Goal: Find specific page/section: Find specific page/section

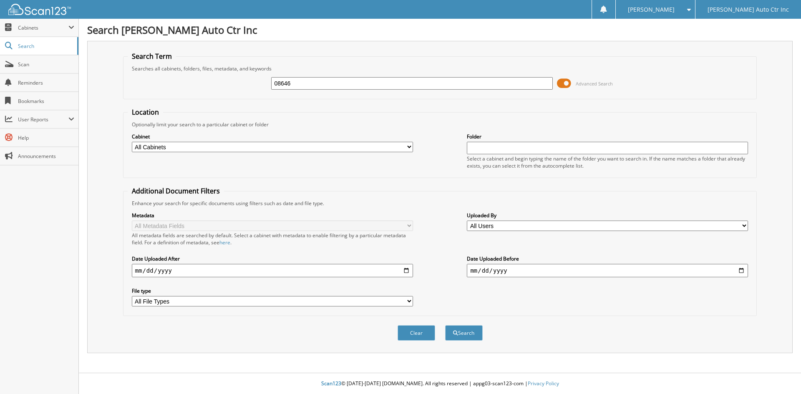
type input "08646"
click at [445, 325] on button "Search" at bounding box center [464, 332] width 38 height 15
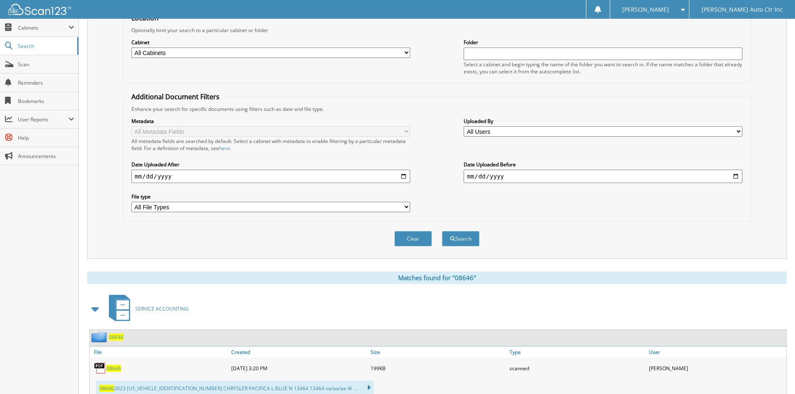
scroll to position [209, 0]
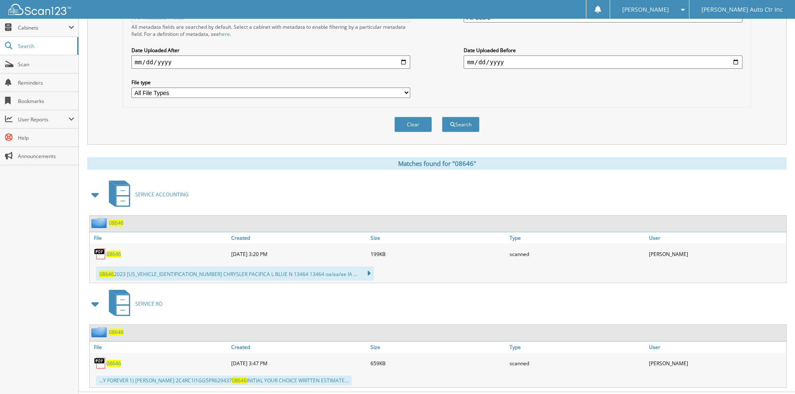
click at [115, 255] on span "08646" at bounding box center [113, 254] width 15 height 7
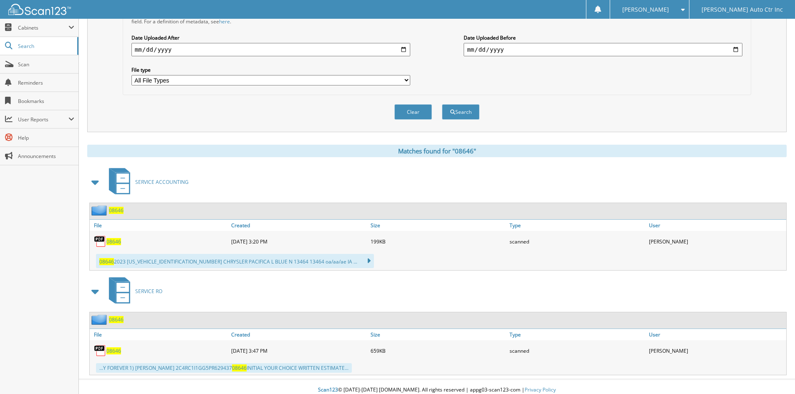
scroll to position [228, 0]
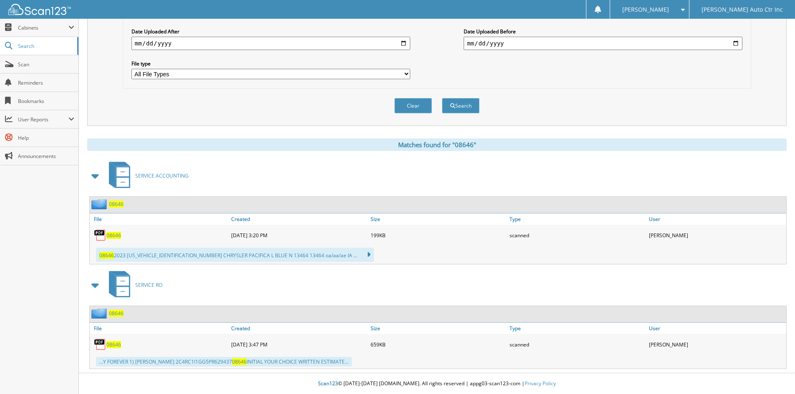
click at [121, 344] on div "08646" at bounding box center [159, 344] width 139 height 17
click at [119, 344] on span "08646" at bounding box center [113, 344] width 15 height 7
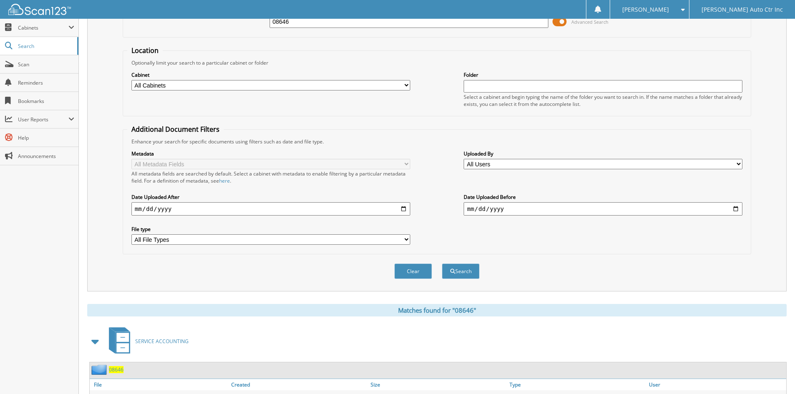
scroll to position [0, 0]
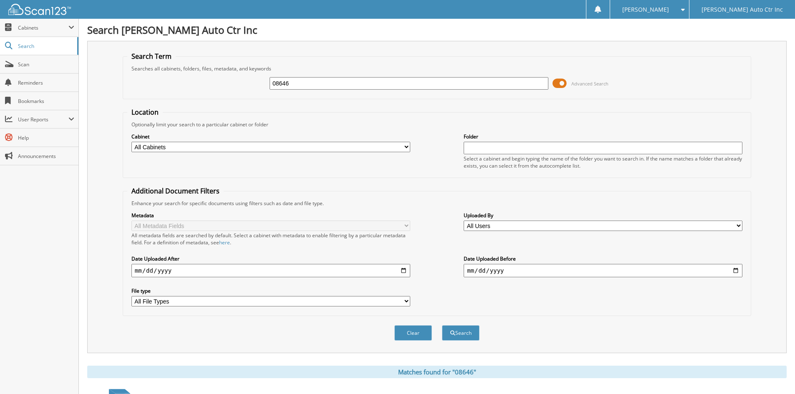
drag, startPoint x: 330, startPoint y: 82, endPoint x: 241, endPoint y: 90, distance: 90.0
click at [241, 90] on div "08646 Advanced Search" at bounding box center [436, 83] width 619 height 23
type input "08648"
click at [442, 325] on button "Search" at bounding box center [461, 332] width 38 height 15
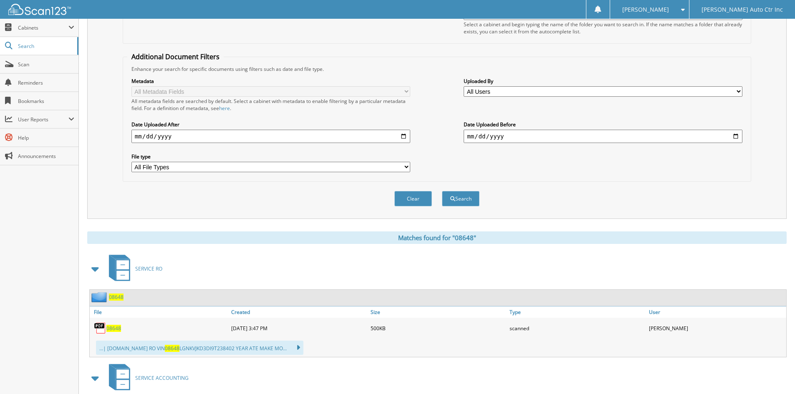
scroll to position [232, 0]
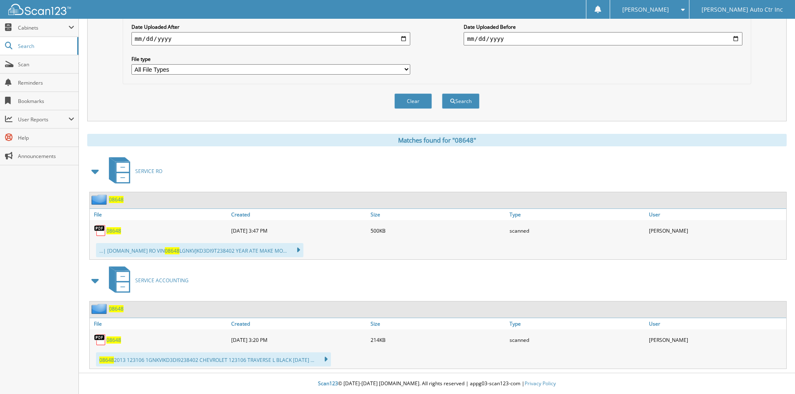
click at [115, 233] on span "08648" at bounding box center [113, 230] width 15 height 7
click at [414, 102] on button "Clear" at bounding box center [413, 100] width 38 height 15
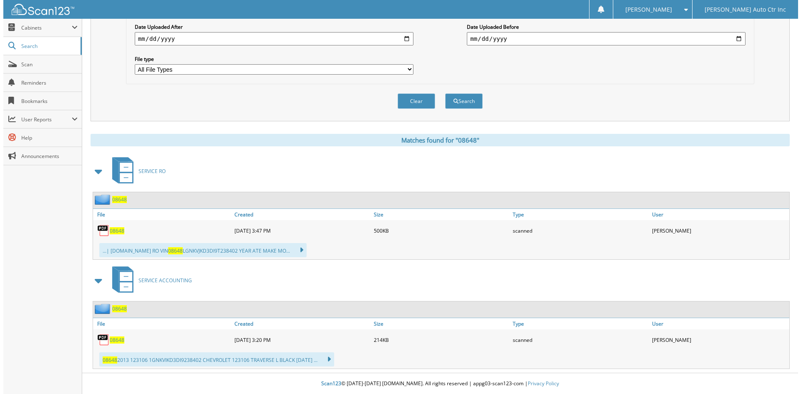
scroll to position [0, 0]
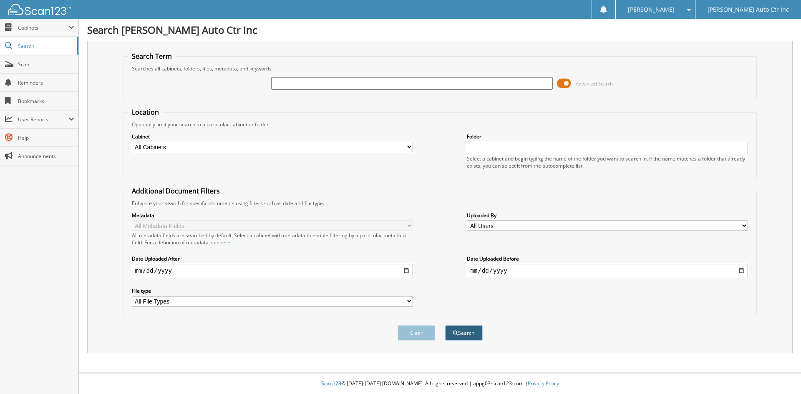
click at [453, 330] on button "Search" at bounding box center [464, 332] width 38 height 15
type input "09617"
click at [445, 325] on button "Search" at bounding box center [464, 332] width 38 height 15
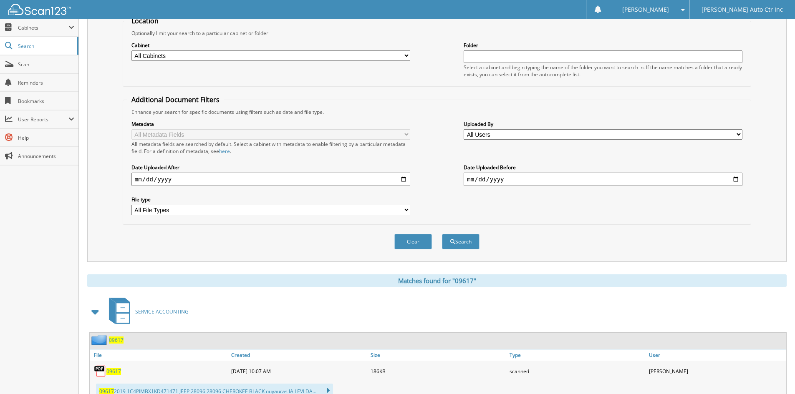
scroll to position [232, 0]
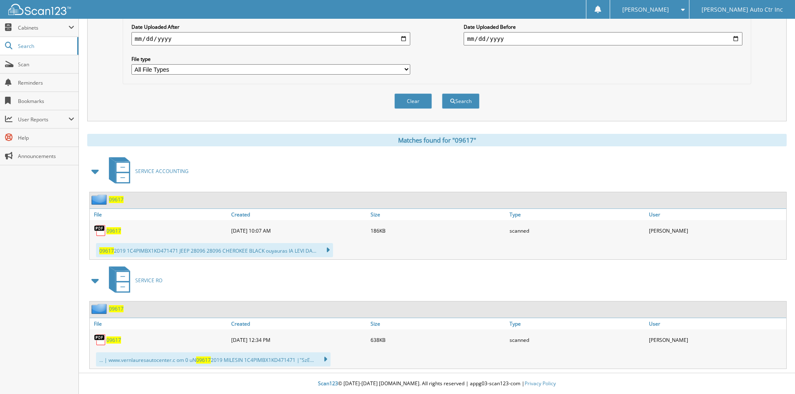
click at [115, 230] on span "09617" at bounding box center [113, 230] width 15 height 7
click at [409, 101] on button "Clear" at bounding box center [413, 100] width 38 height 15
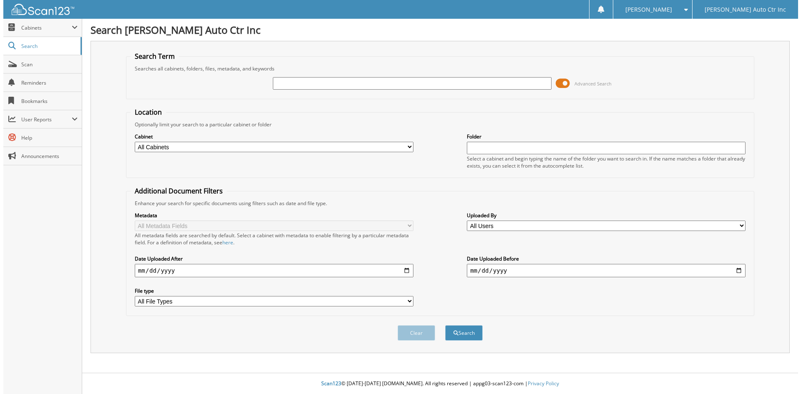
scroll to position [0, 0]
click at [468, 339] on button "Search" at bounding box center [464, 332] width 38 height 15
